Goal: Book appointment/travel/reservation

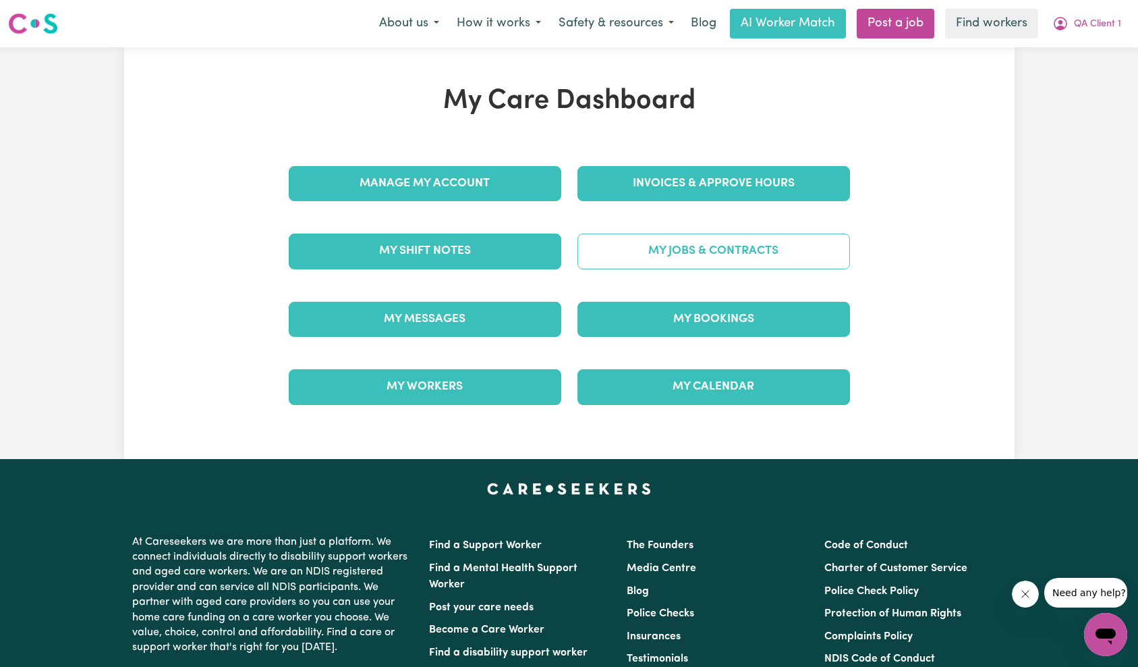
click at [723, 264] on link "My Jobs & Contracts" at bounding box center [713, 250] width 273 height 35
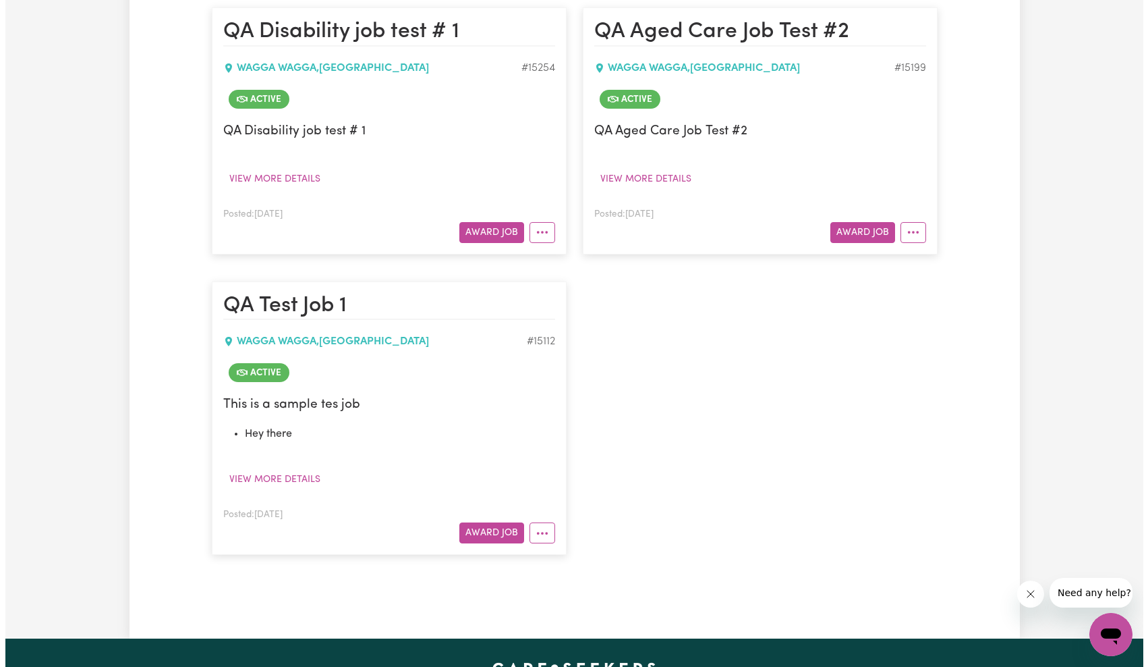
scroll to position [291, 0]
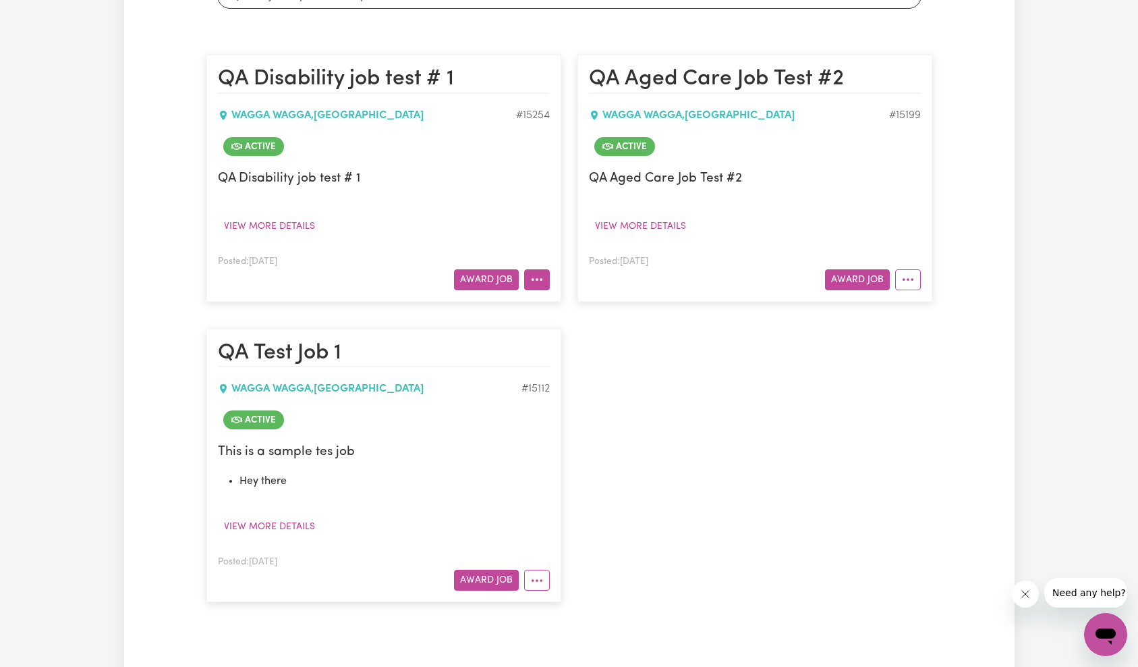
click at [539, 283] on icon "More options" at bounding box center [536, 279] width 13 height 13
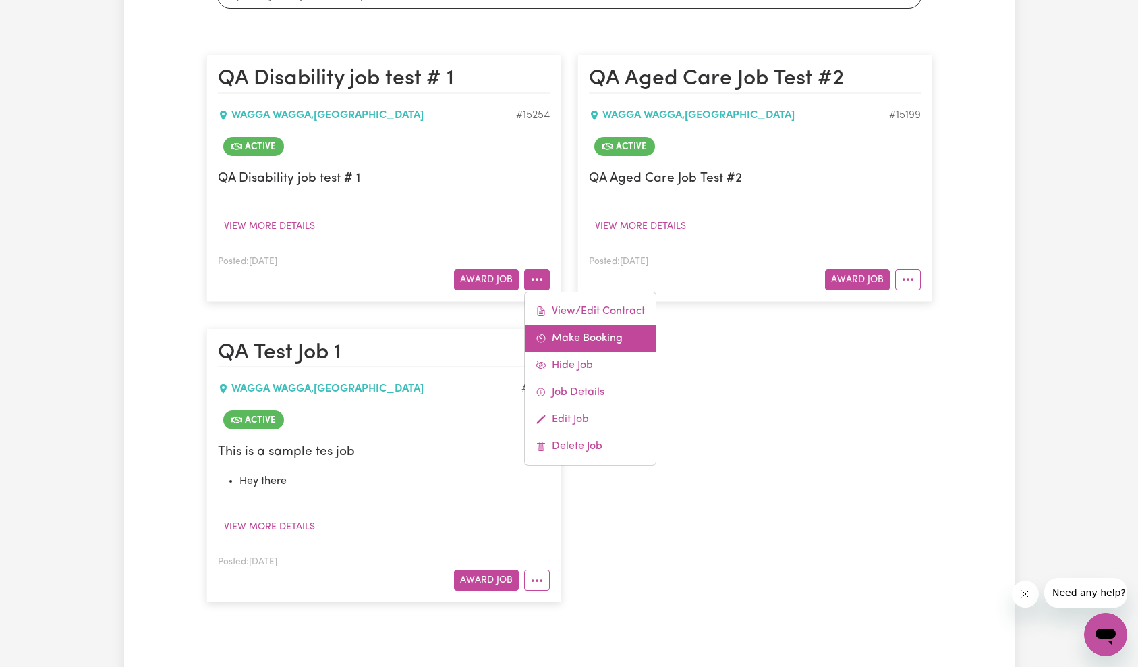
click at [612, 341] on link "Make Booking" at bounding box center [590, 337] width 131 height 27
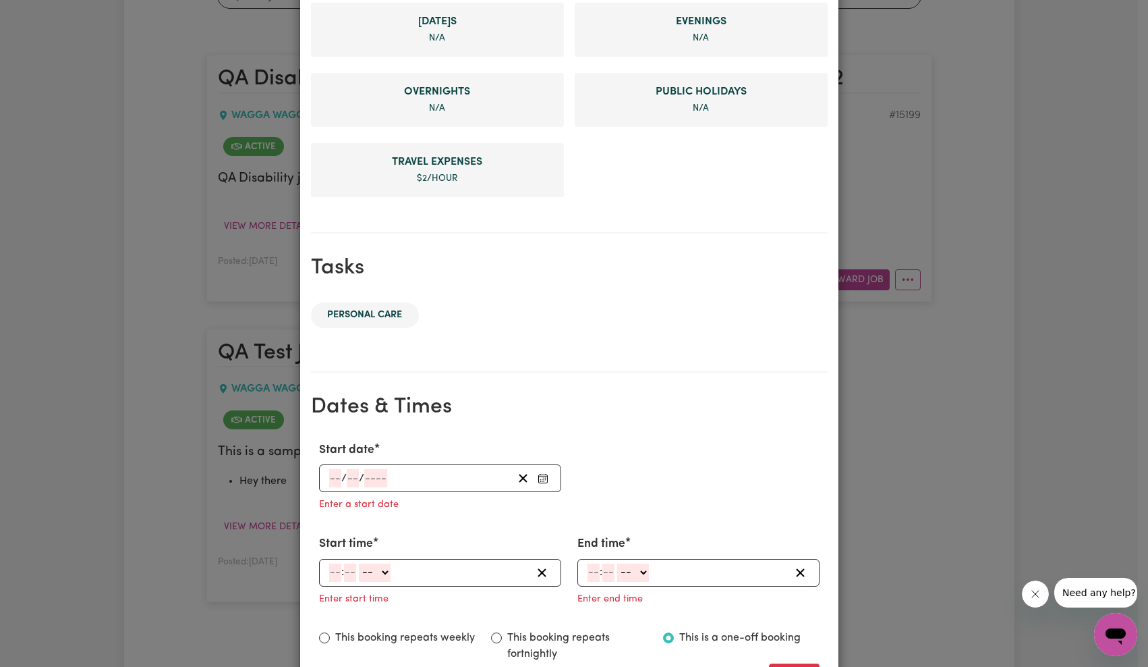
scroll to position [596, 0]
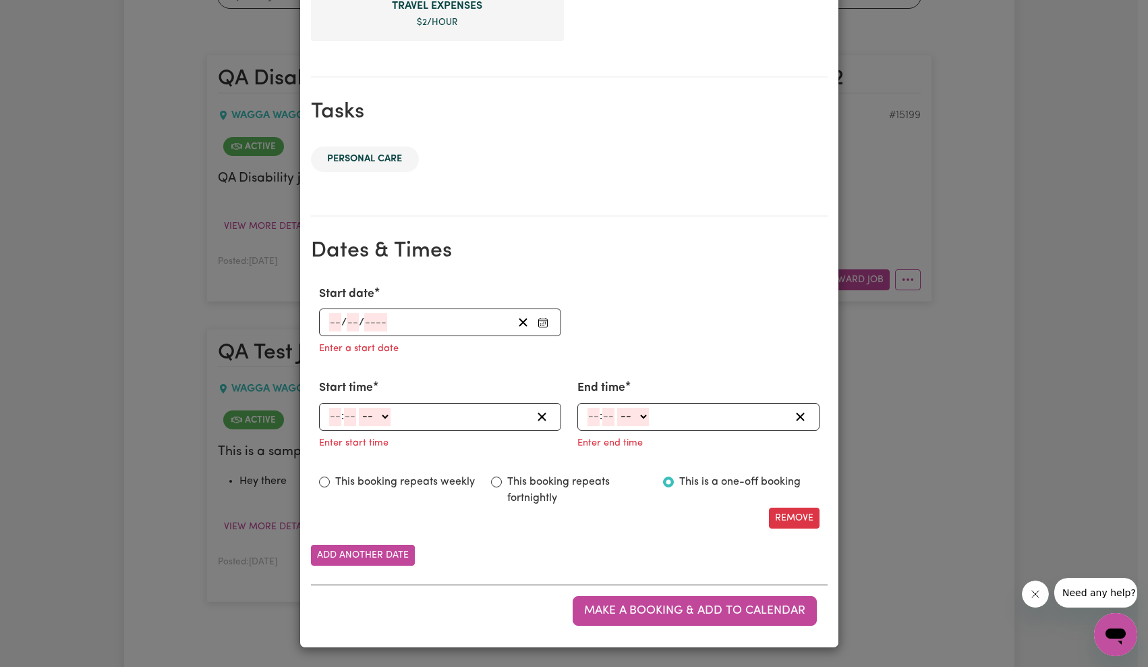
click at [376, 330] on input "number" at bounding box center [375, 322] width 23 height 18
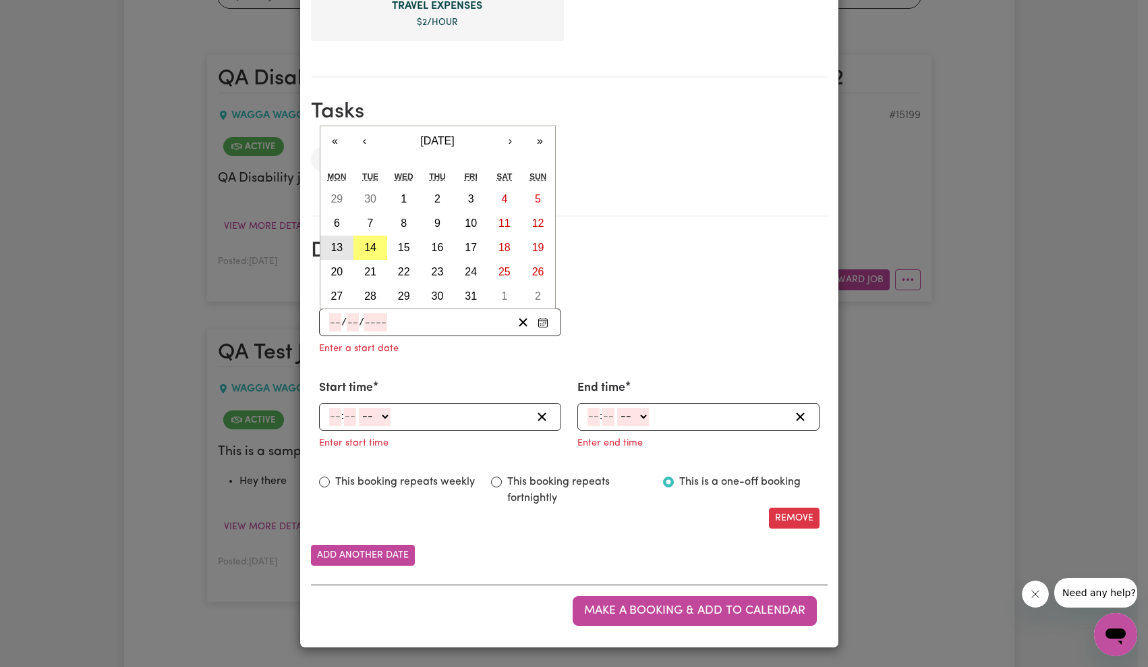
click at [339, 248] on button "13" at bounding box center [337, 247] width 34 height 24
type input "[DATE]"
type input "13"
type input "10"
type input "2025"
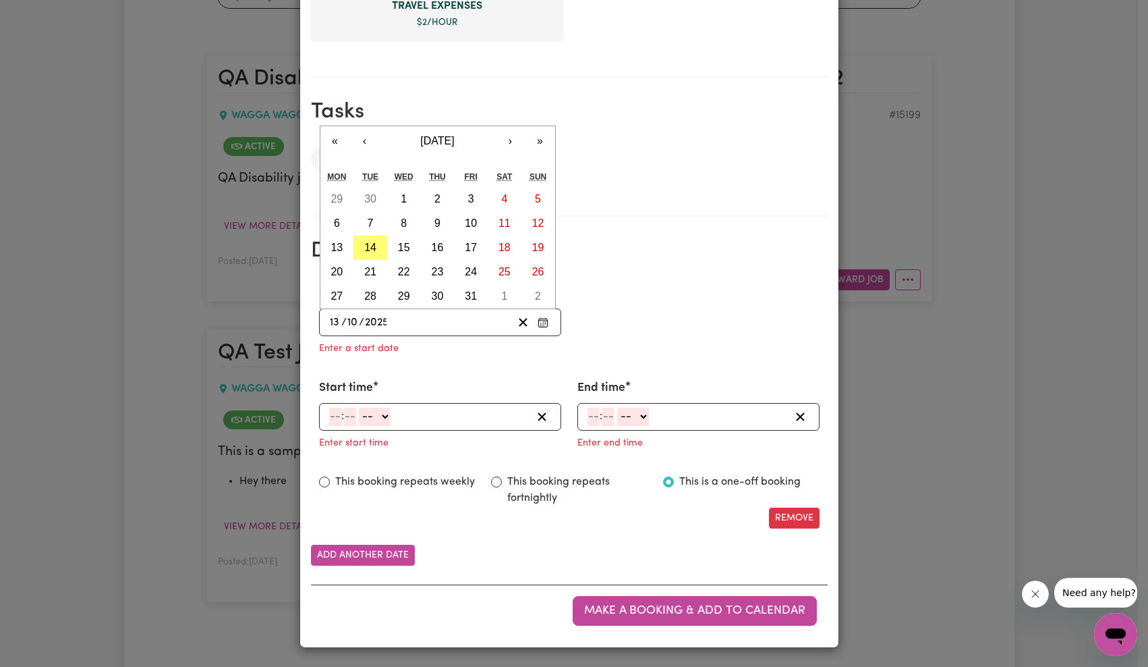
scroll to position [569, 0]
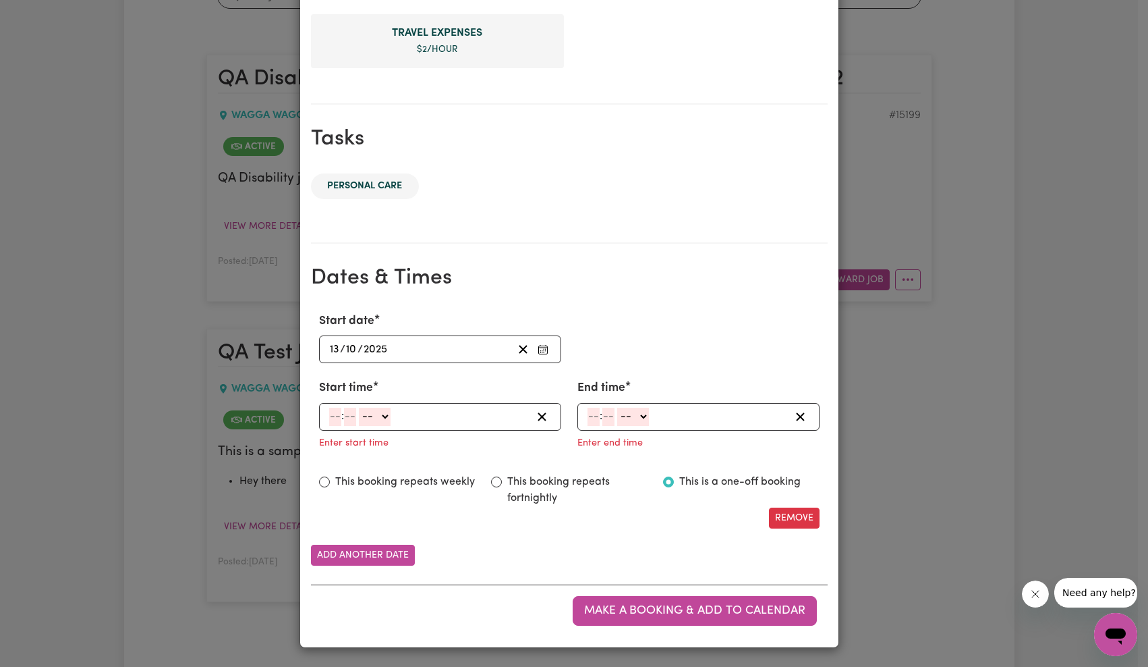
click at [334, 411] on input "number" at bounding box center [335, 416] width 12 height 18
type input "9"
type input "0"
select select "am"
type input "09:00"
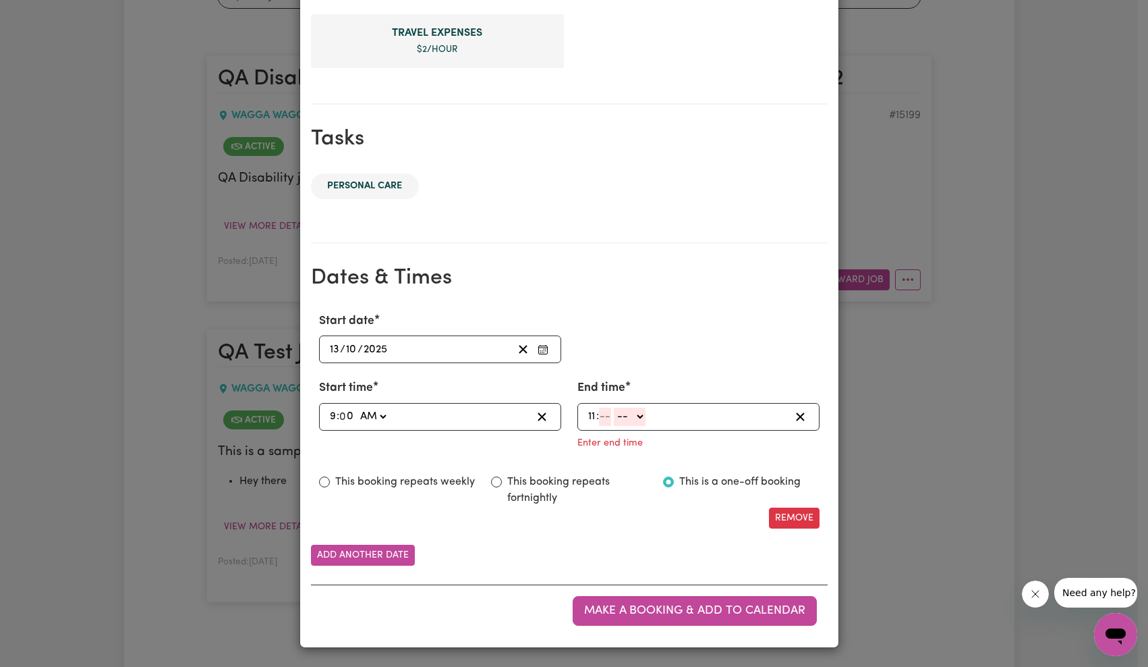
type input "11"
type input "0"
select select "am"
type input "11:00"
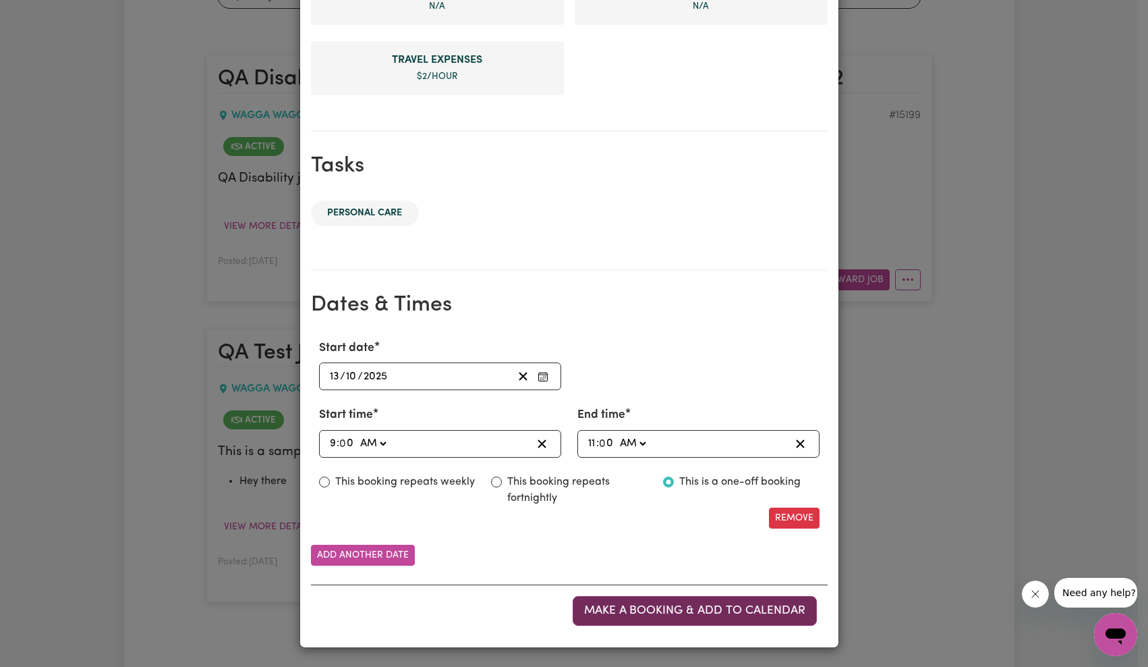
click at [660, 596] on button "Make a booking & add to calendar" at bounding box center [695, 611] width 244 height 30
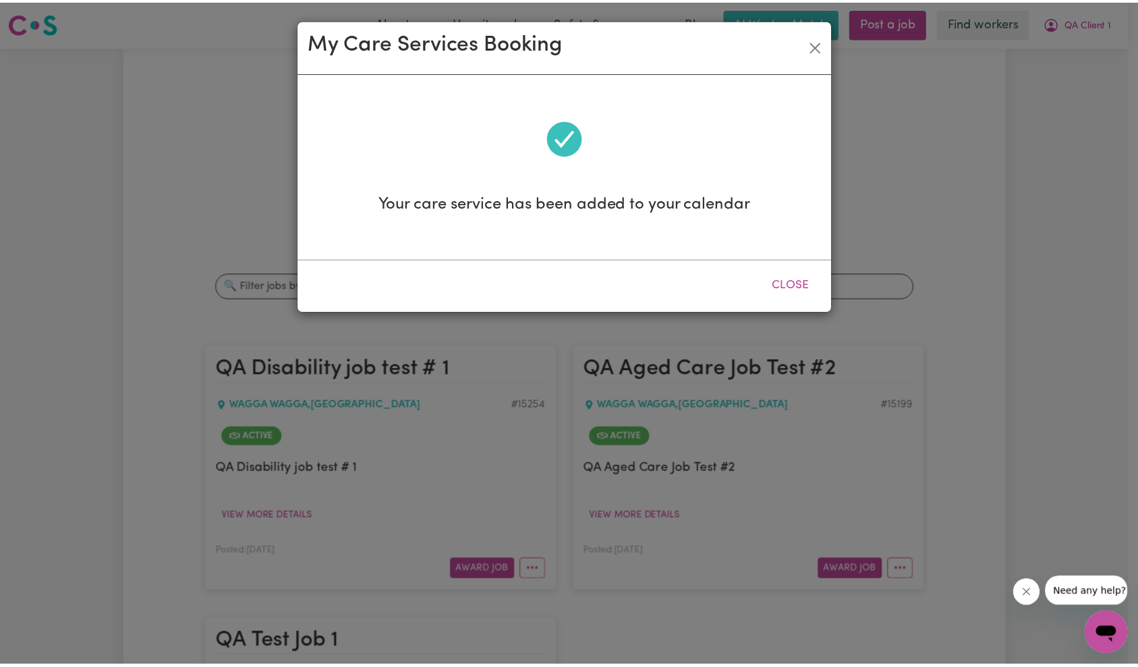
scroll to position [0, 0]
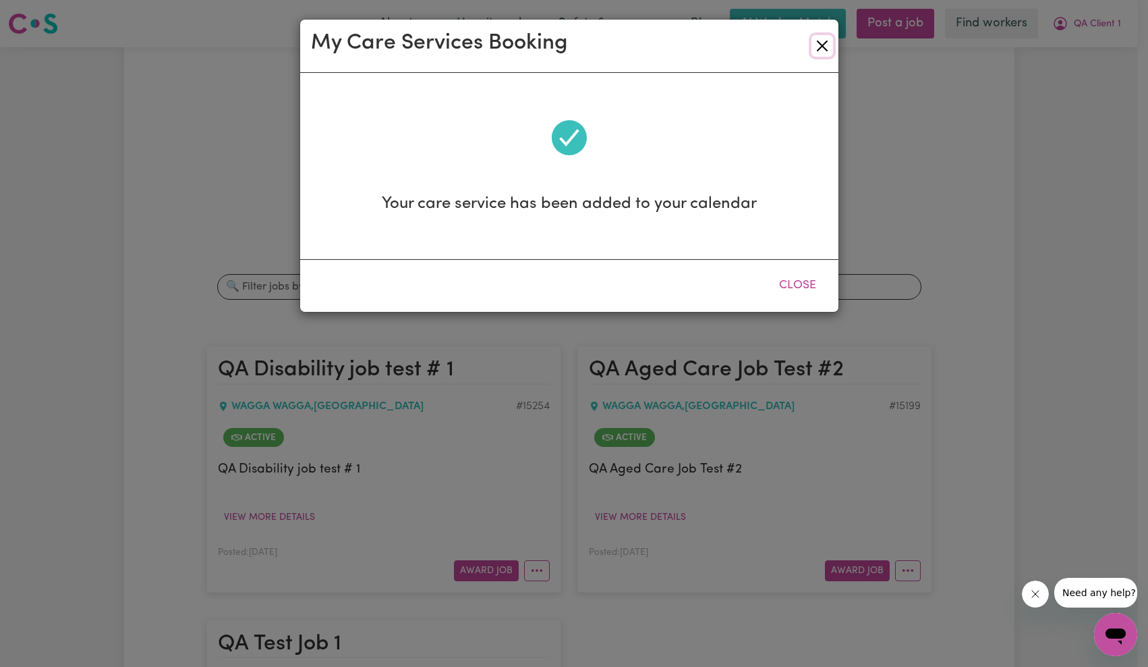
click at [828, 48] on button "Close" at bounding box center [823, 46] width 22 height 22
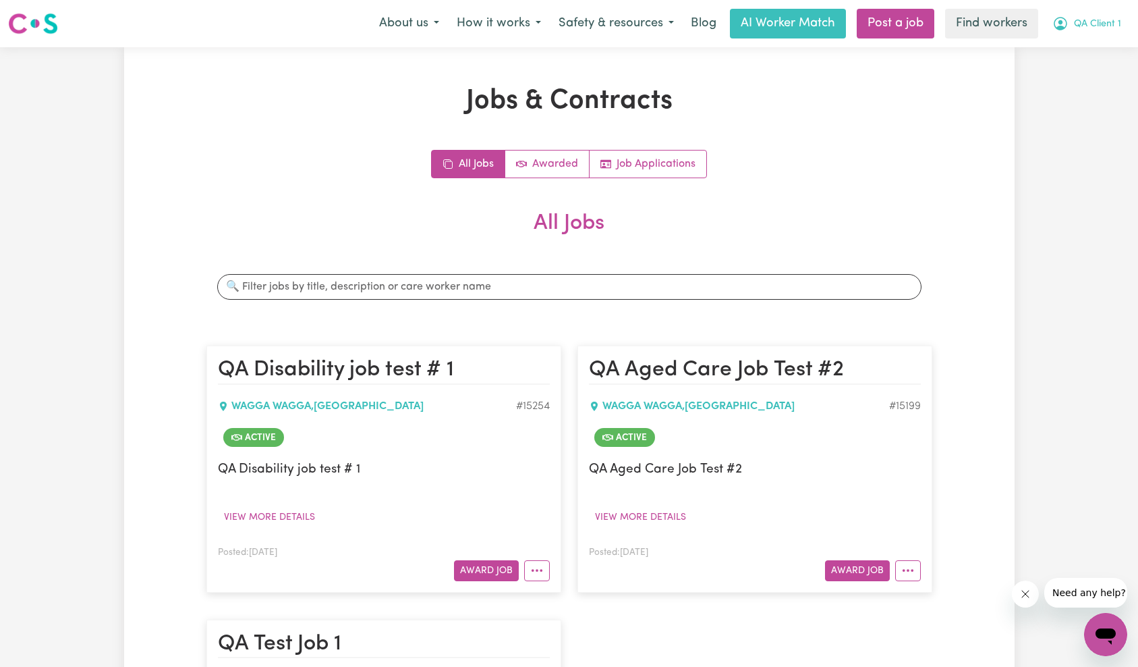
click at [1077, 25] on span "QA Client 1" at bounding box center [1097, 24] width 47 height 15
click at [1078, 79] on link "Logout" at bounding box center [1076, 78] width 107 height 26
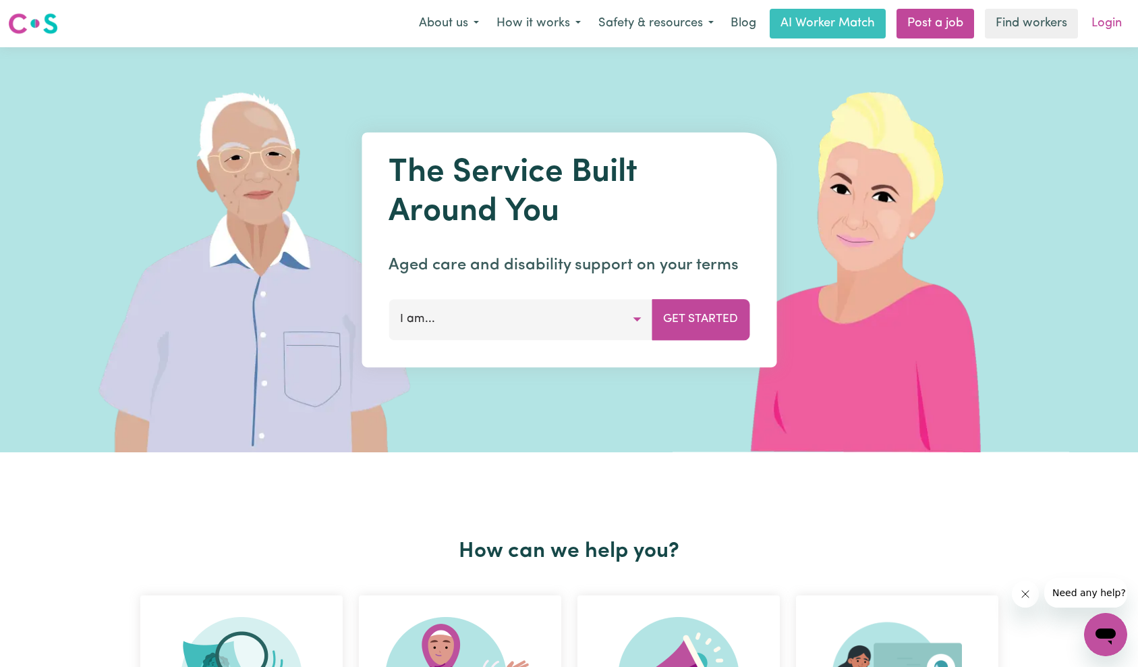
click at [1100, 35] on link "Login" at bounding box center [1106, 24] width 47 height 30
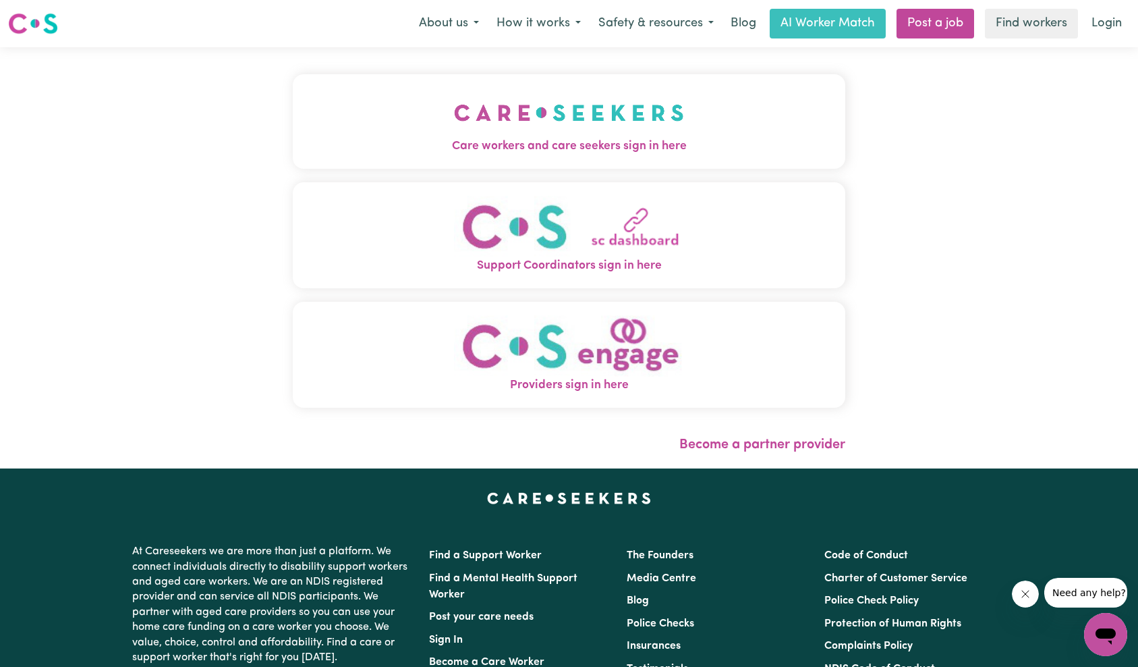
click at [454, 123] on img "Care workers and care seekers sign in here" at bounding box center [569, 113] width 230 height 50
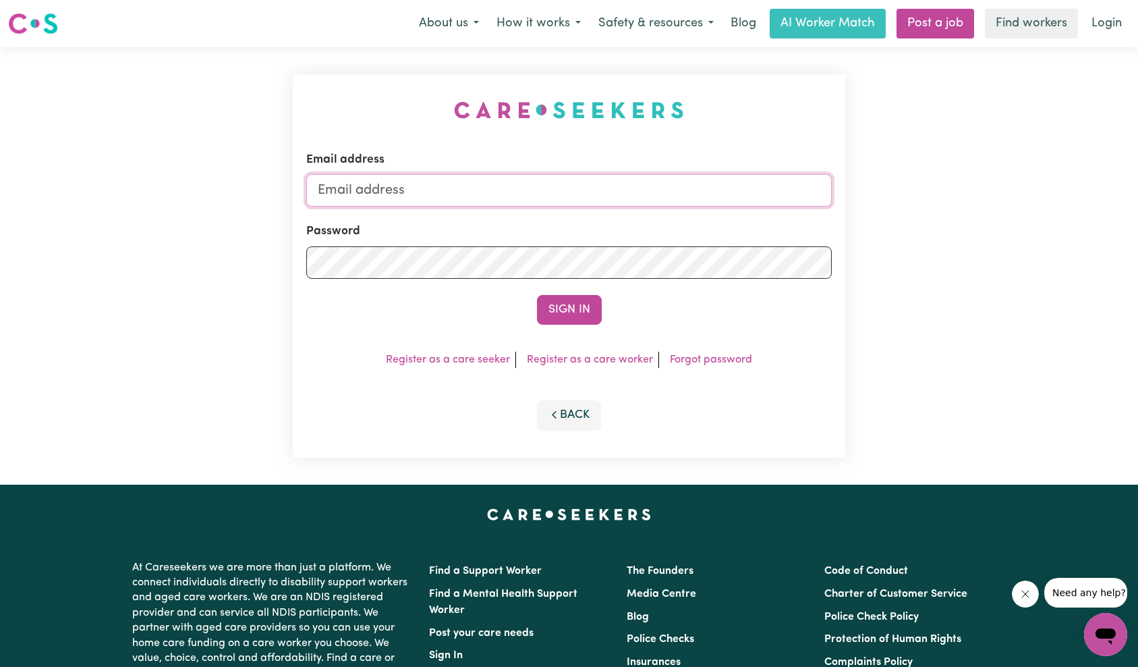
click at [579, 196] on input "Email address" at bounding box center [569, 190] width 526 height 32
type input "[EMAIL_ADDRESS][DOMAIN_NAME]"
click at [551, 309] on button "Sign In" at bounding box center [569, 310] width 65 height 30
